Goal: Navigation & Orientation: Understand site structure

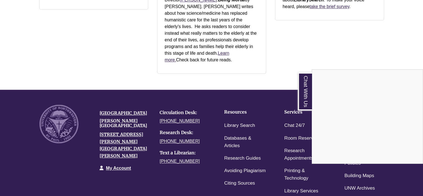
scroll to position [778, 0]
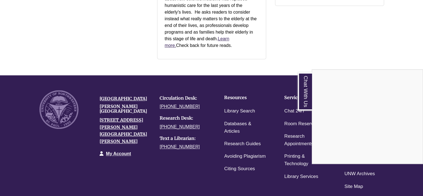
click at [103, 175] on div "Chat With Us" at bounding box center [211, 98] width 423 height 196
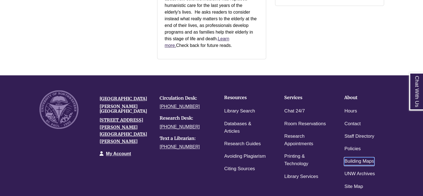
click at [355, 158] on link "Building Maps" at bounding box center [359, 162] width 30 height 8
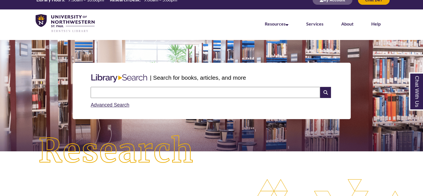
scroll to position [0, 0]
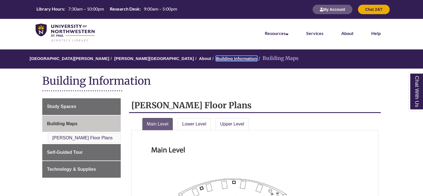
click at [216, 58] on link "Building Information" at bounding box center [236, 58] width 41 height 5
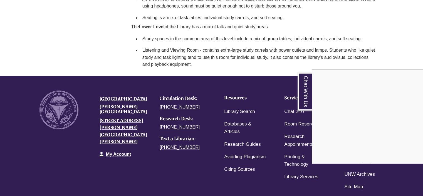
scroll to position [286, 0]
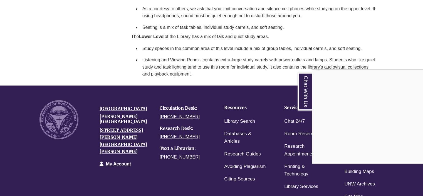
click at [261, 82] on div "Chat With Us" at bounding box center [211, 98] width 423 height 196
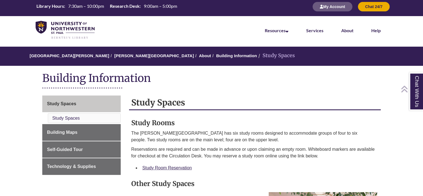
scroll to position [0, 0]
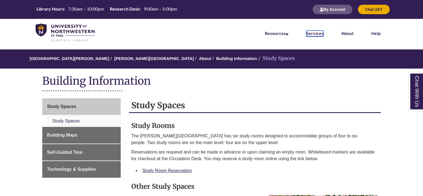
click at [315, 34] on link "Services" at bounding box center [314, 34] width 17 height 6
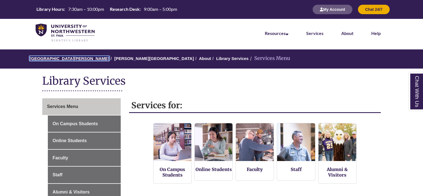
click at [58, 57] on link "University of Northwestern - St. Paul" at bounding box center [68, 58] width 79 height 5
